Goal: Information Seeking & Learning: Find specific fact

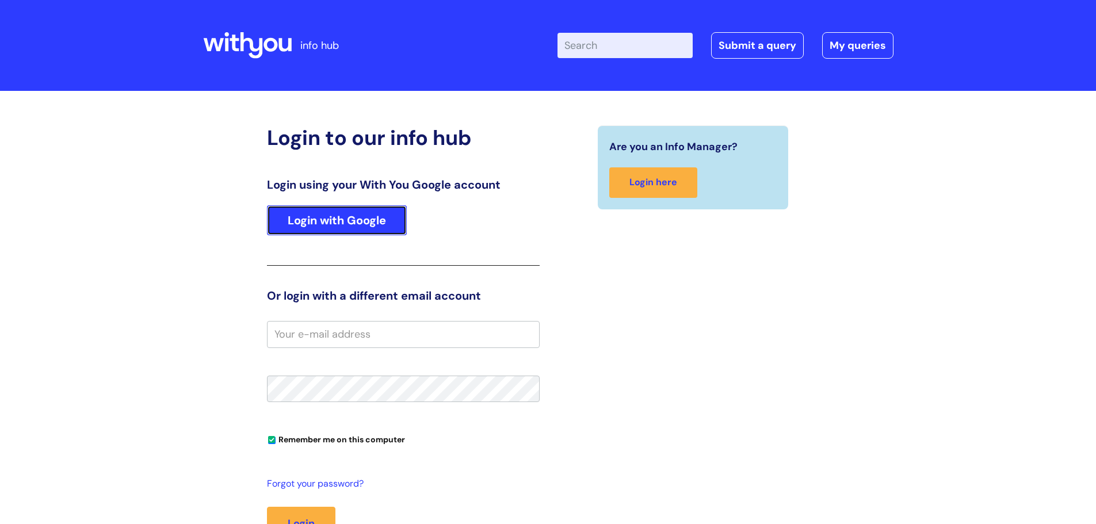
click at [374, 213] on link "Login with Google" at bounding box center [337, 220] width 140 height 30
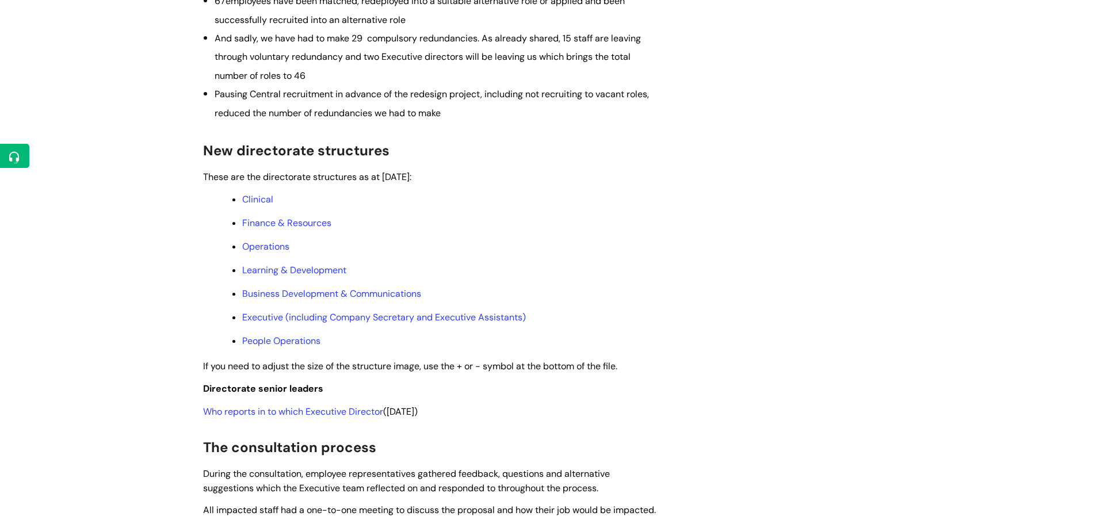
scroll to position [485, 0]
click at [288, 227] on link "Finance & Resources" at bounding box center [286, 221] width 89 height 12
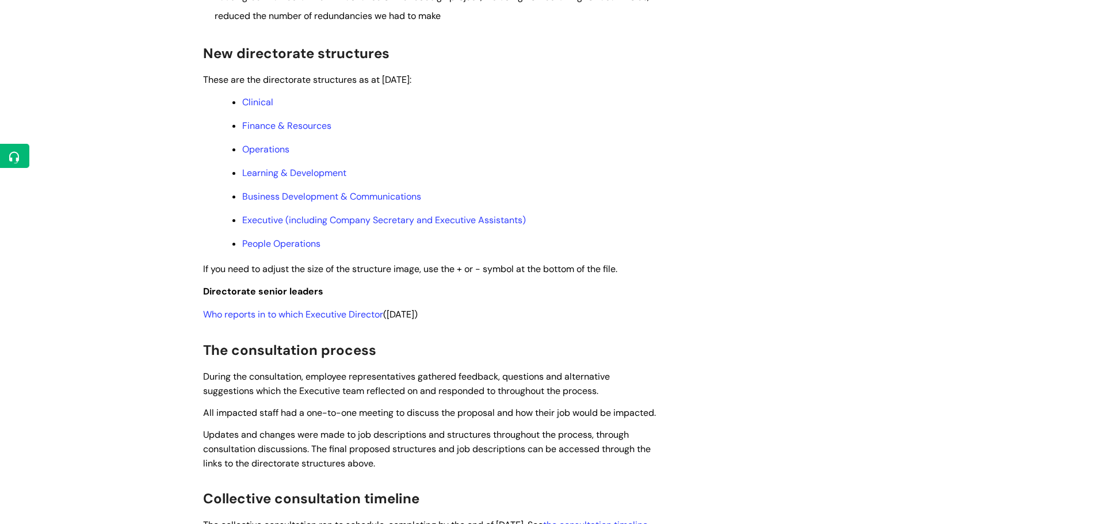
scroll to position [579, 0]
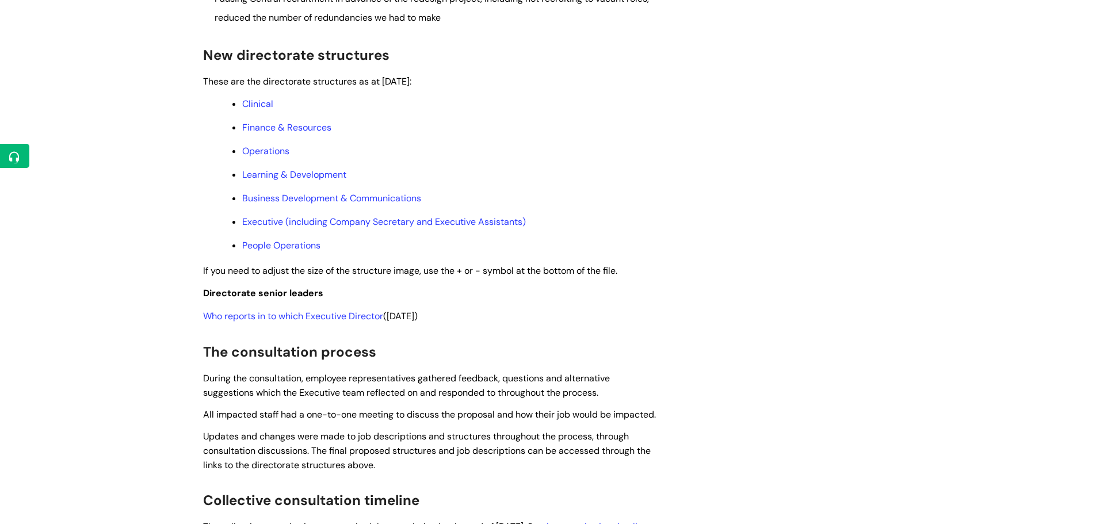
click at [309, 322] on link "Who reports in to which Executive Director" at bounding box center [293, 316] width 180 height 12
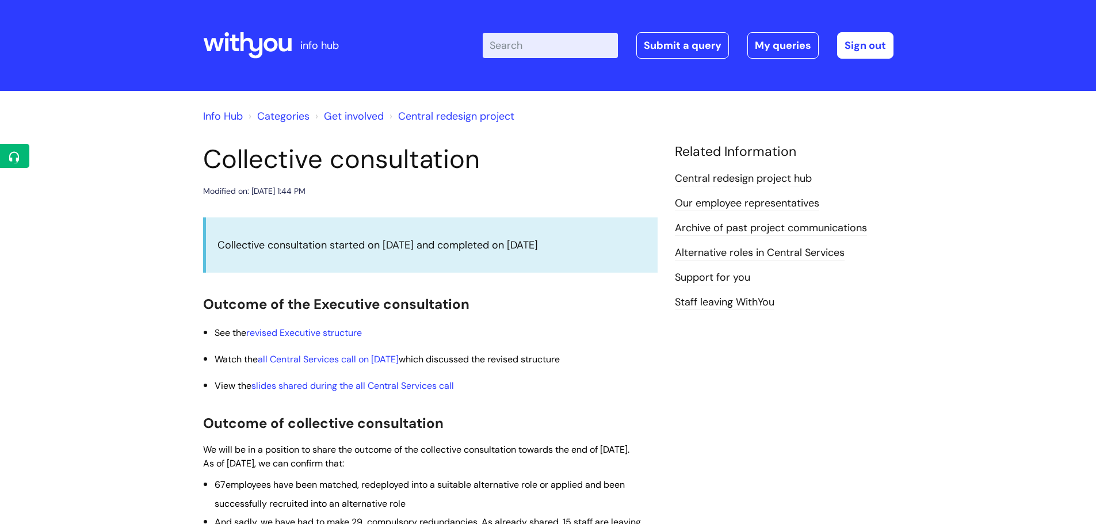
scroll to position [580, 0]
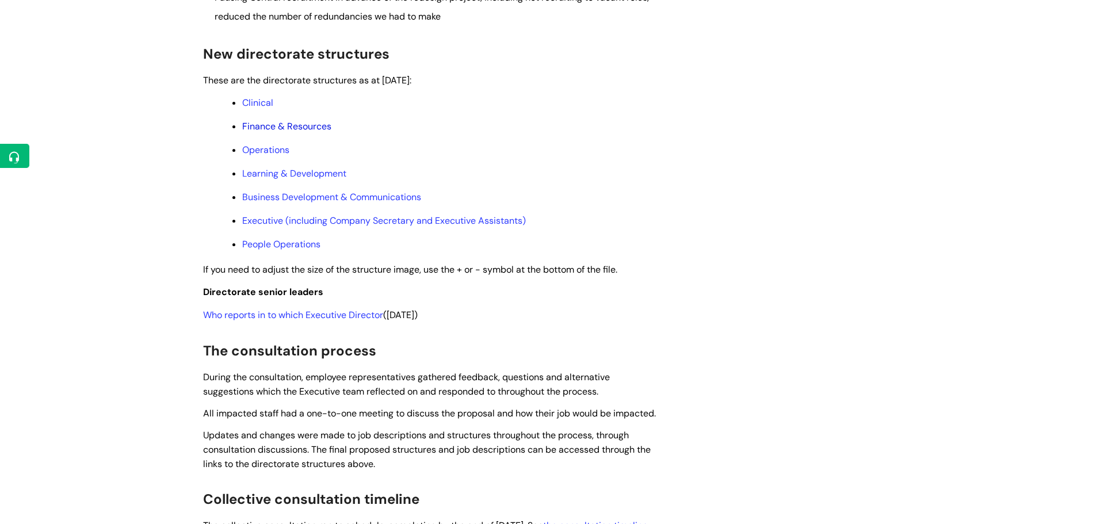
click at [299, 132] on link "Finance & Resources" at bounding box center [286, 126] width 89 height 12
